Goal: Use online tool/utility: Utilize a website feature to perform a specific function

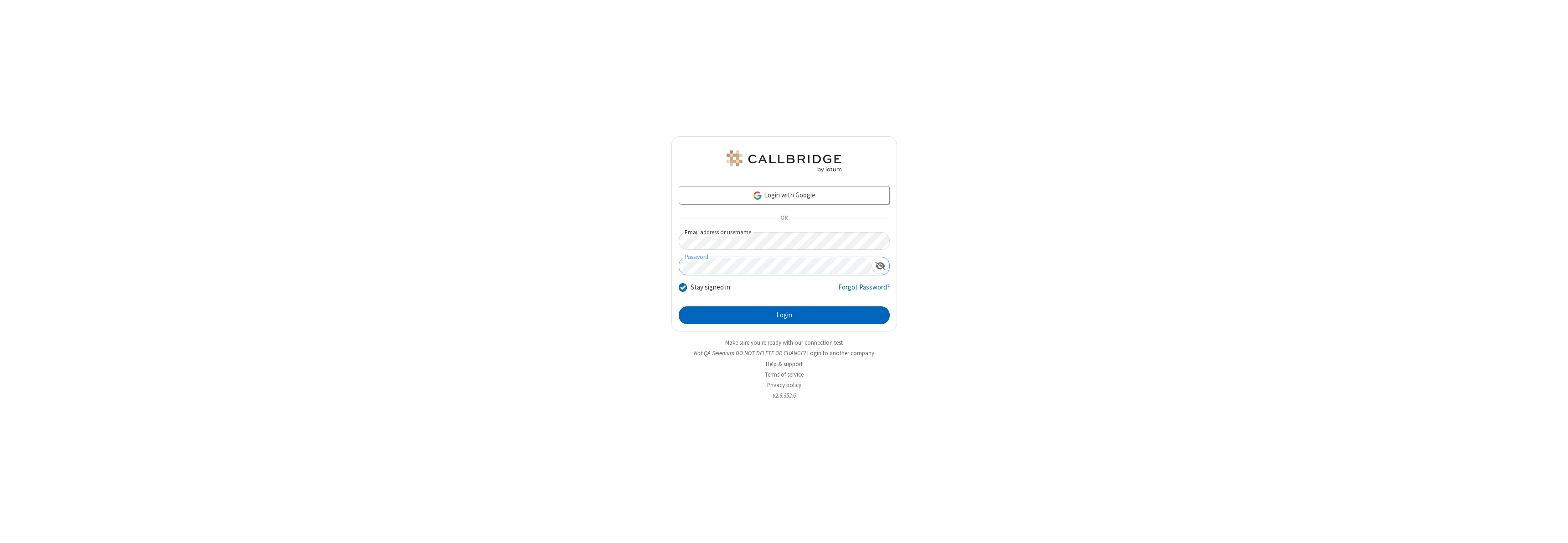
click at [784, 315] on button "Login" at bounding box center [784, 315] width 211 height 18
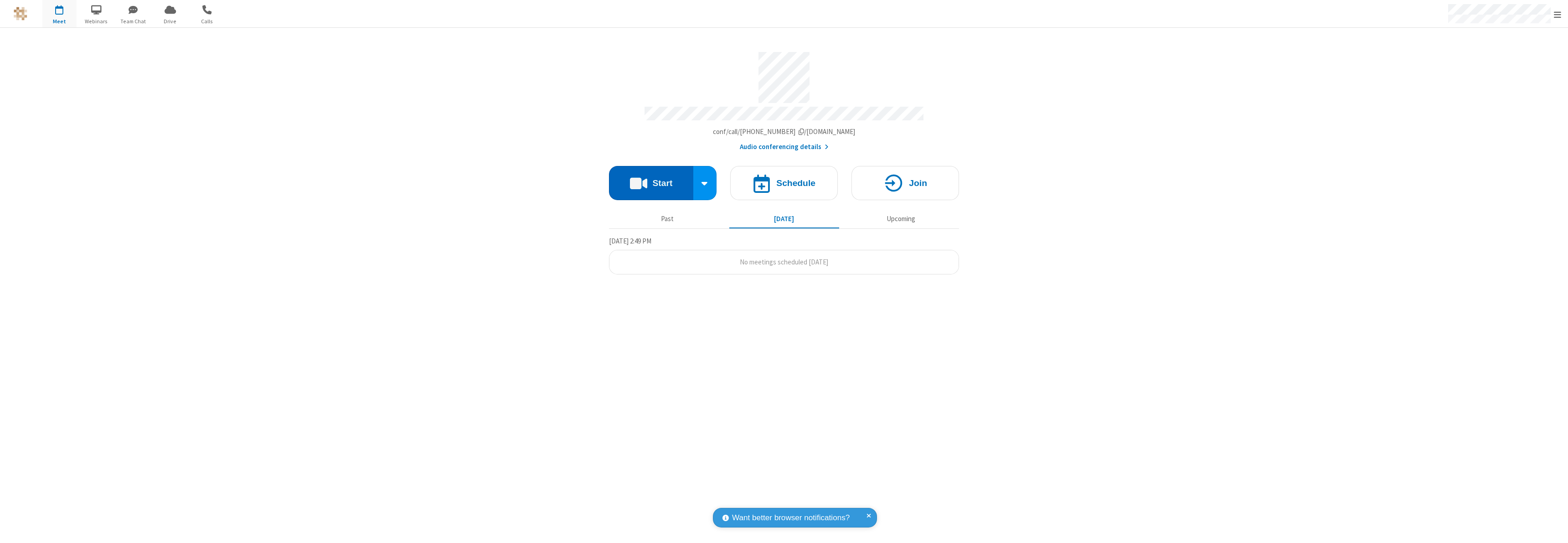
click at [651, 179] on button "Start" at bounding box center [651, 183] width 85 height 34
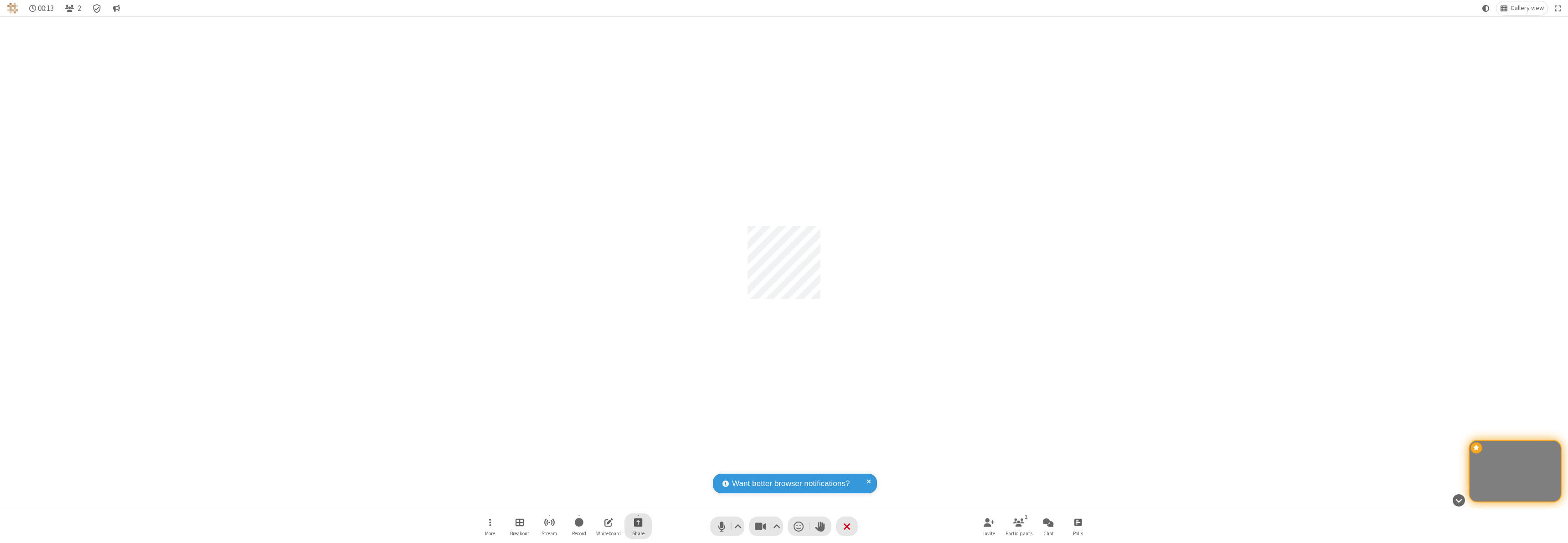
click at [638, 522] on span "Start sharing" at bounding box center [639, 522] width 9 height 12
click at [601, 500] on span "Share my screen" at bounding box center [601, 500] width 10 height 8
